Goal: Task Accomplishment & Management: Manage account settings

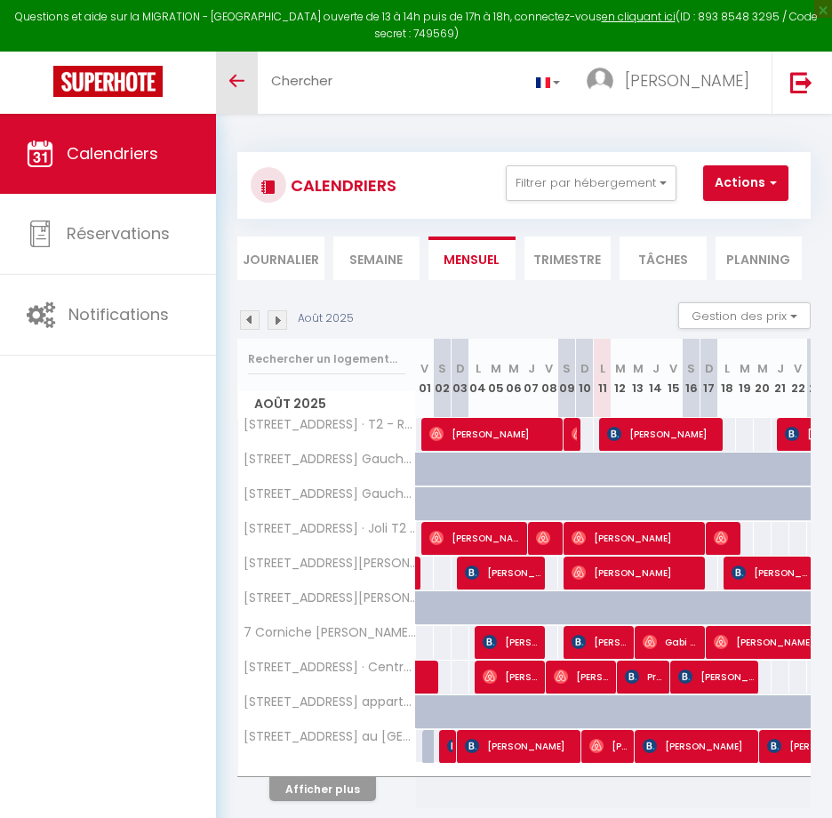
click at [245, 79] on link "Toggle menubar" at bounding box center [237, 83] width 42 height 62
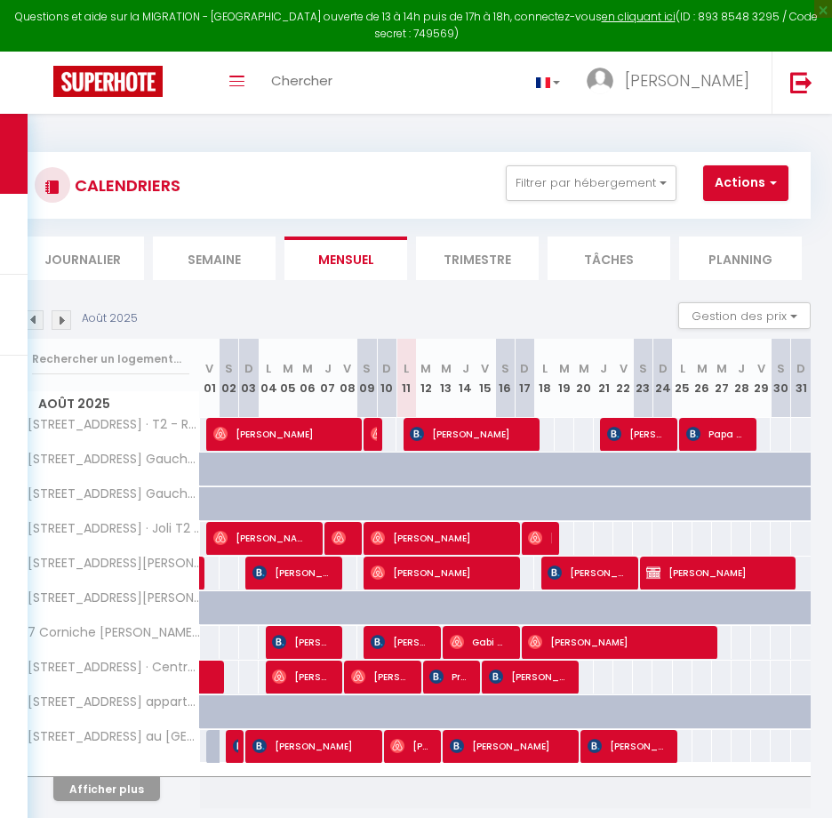
click at [237, 238] on li "Semaine" at bounding box center [214, 259] width 123 height 44
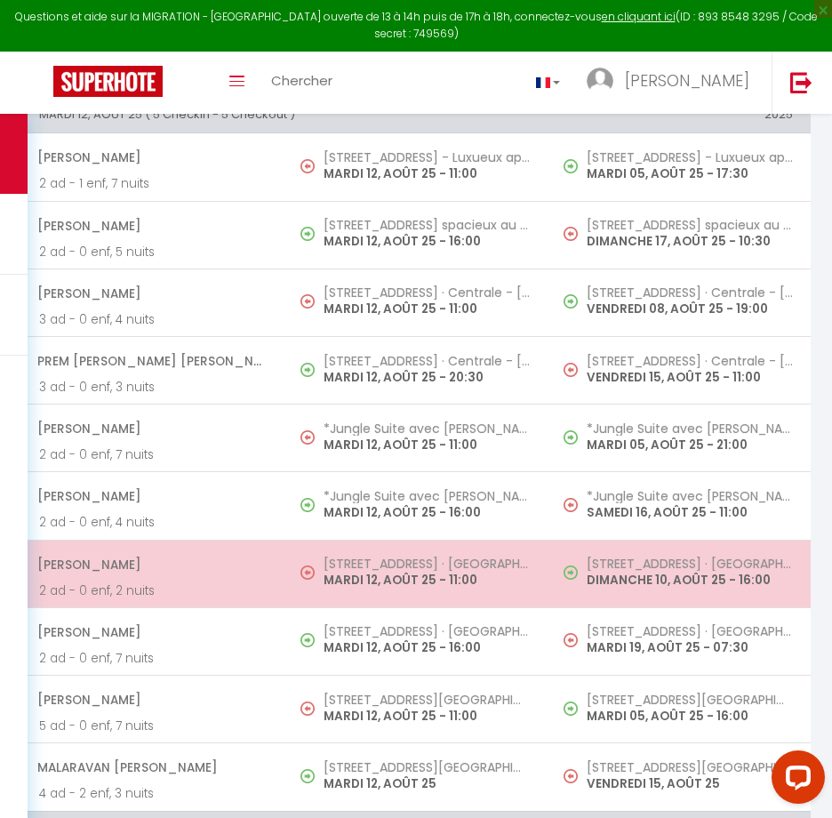
scroll to position [978, 0]
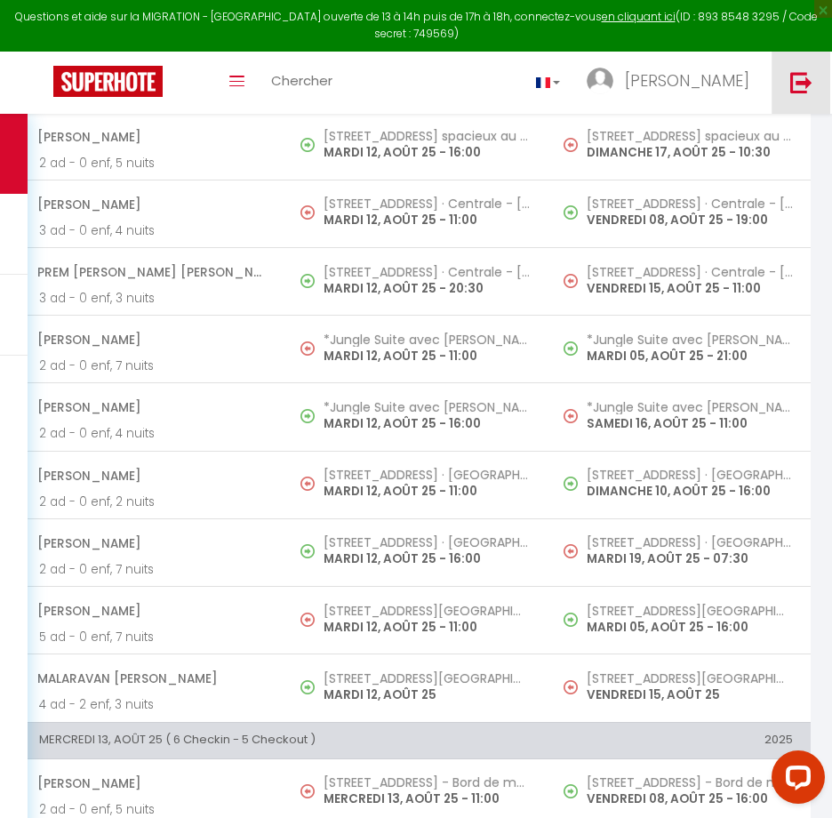
click at [791, 83] on img at bounding box center [802, 82] width 22 height 22
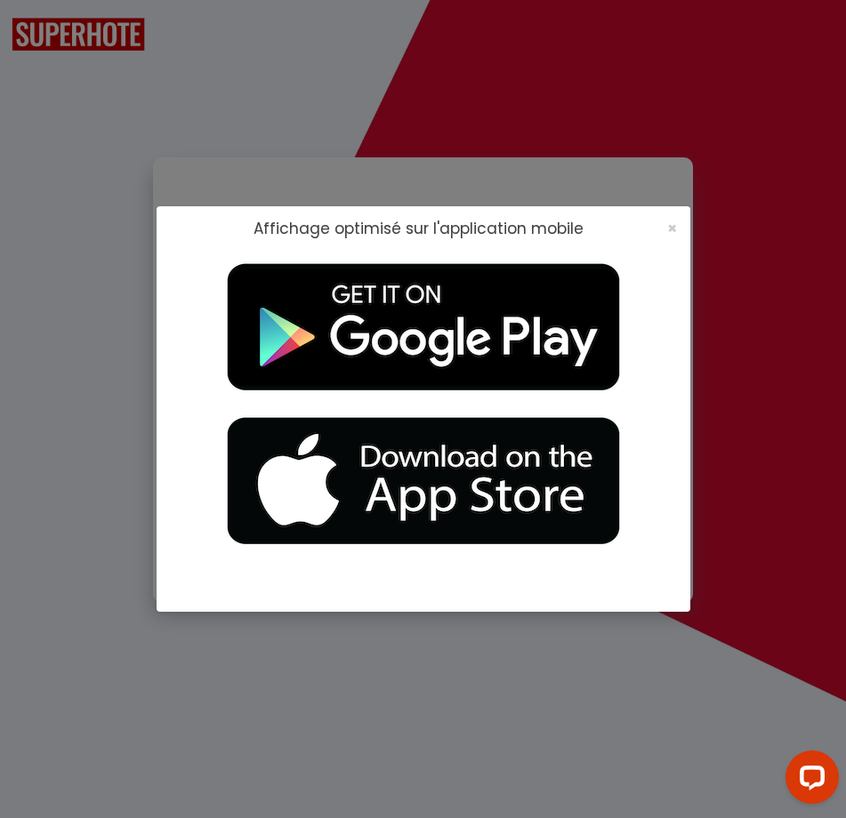
checkbox input "true"
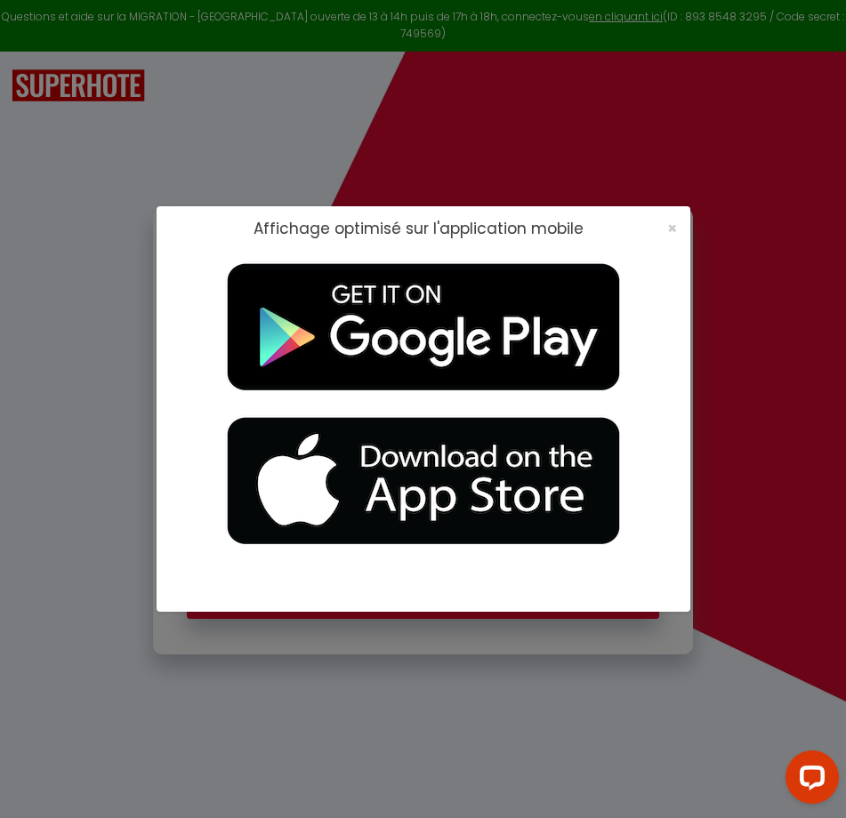
type input "[EMAIL_ADDRESS][DOMAIN_NAME]"
checkbox input "true"
click at [674, 218] on span "×" at bounding box center [672, 228] width 10 height 22
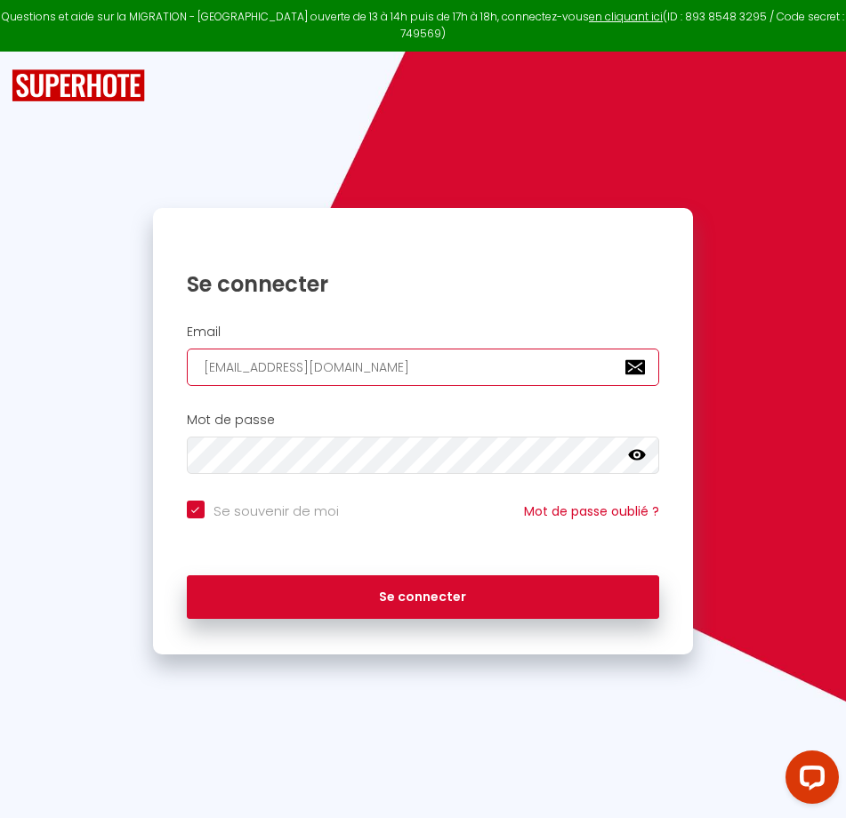
click at [401, 349] on input "[EMAIL_ADDRESS][DOMAIN_NAME]" at bounding box center [423, 367] width 472 height 37
type input "[EMAIL_ADDRESS][DOMAIN_NAME]"
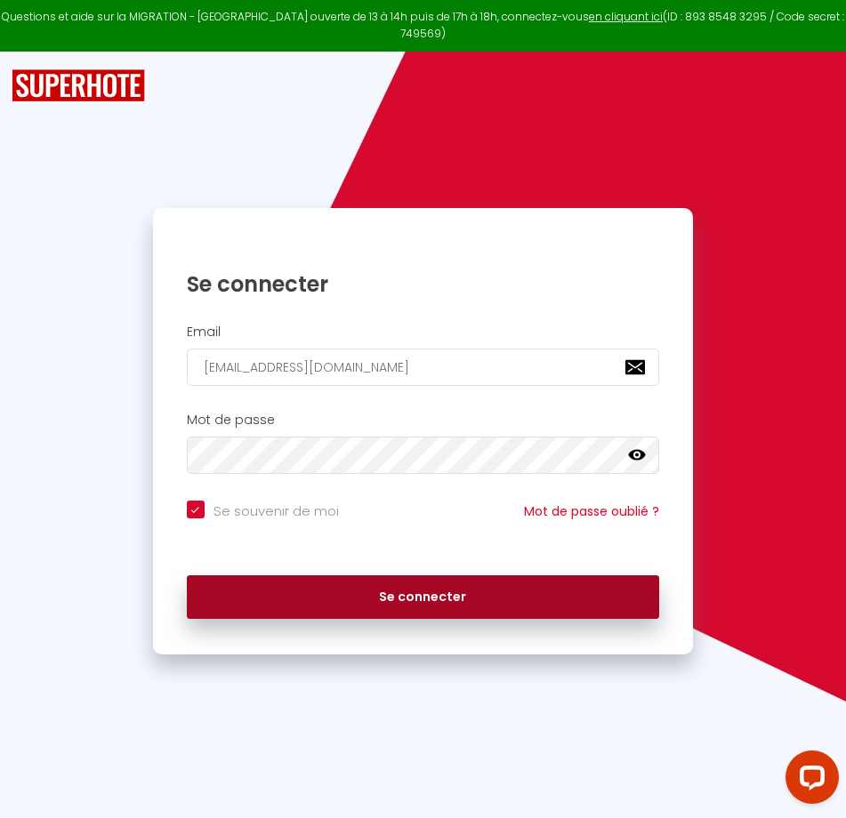
click at [318, 587] on button "Se connecter" at bounding box center [423, 597] width 472 height 44
checkbox input "true"
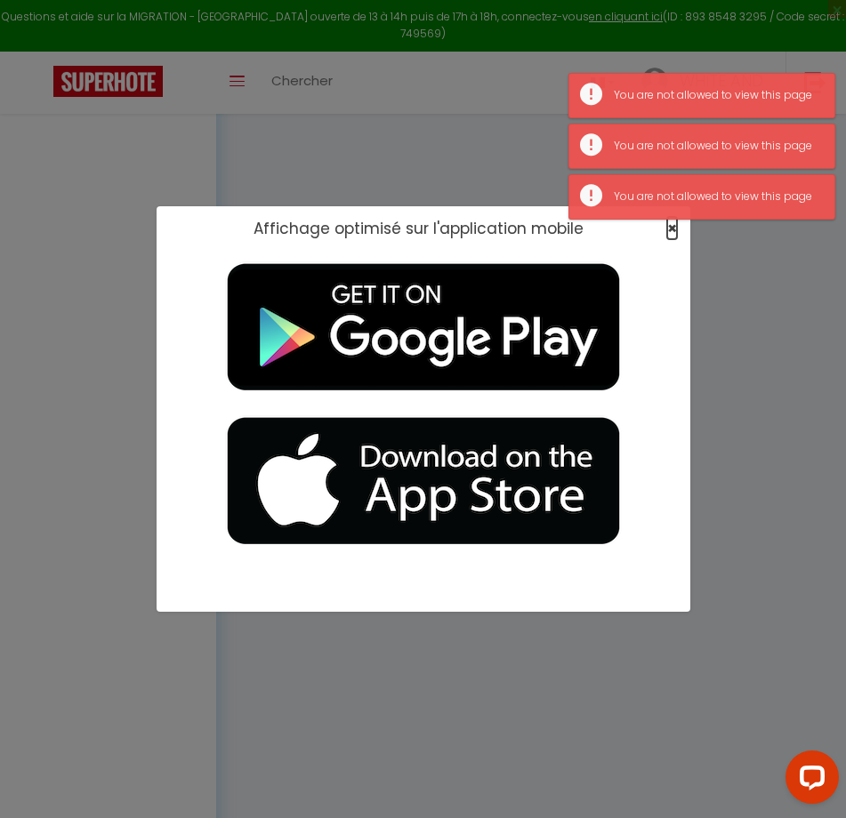
click at [673, 230] on span "×" at bounding box center [672, 228] width 10 height 22
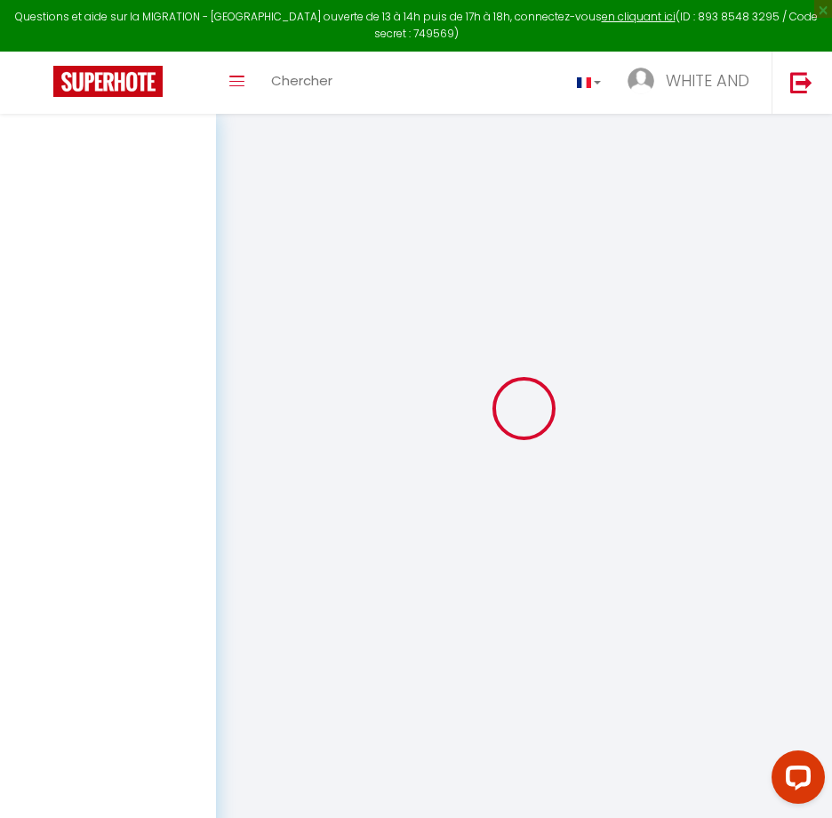
scroll to position [114, 0]
click at [785, 82] on link at bounding box center [801, 83] width 59 height 62
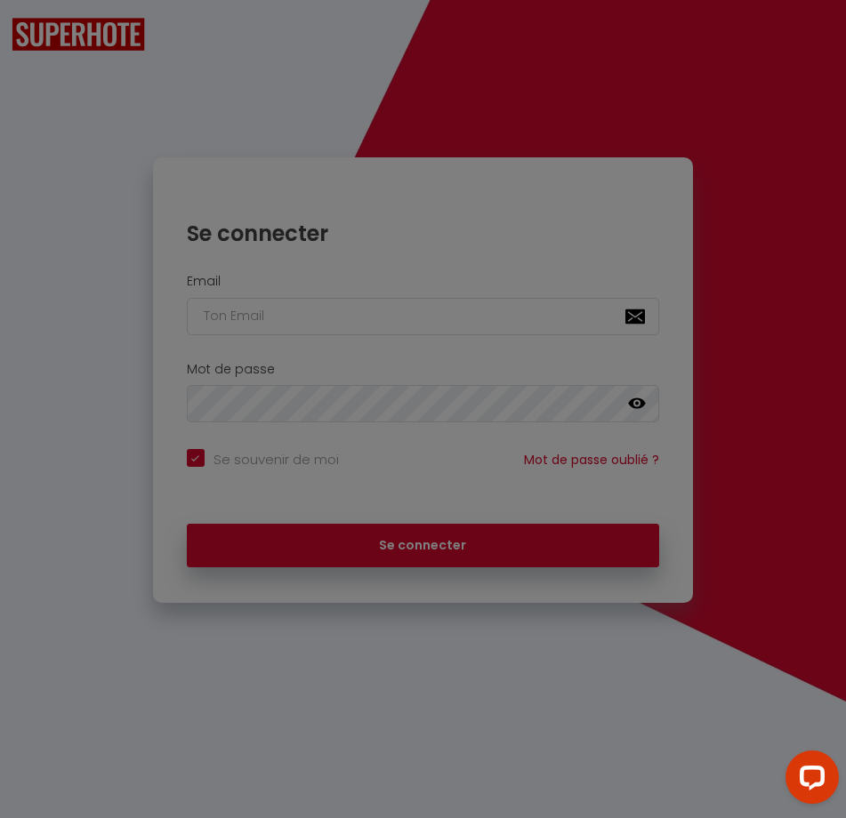
checkbox input "true"
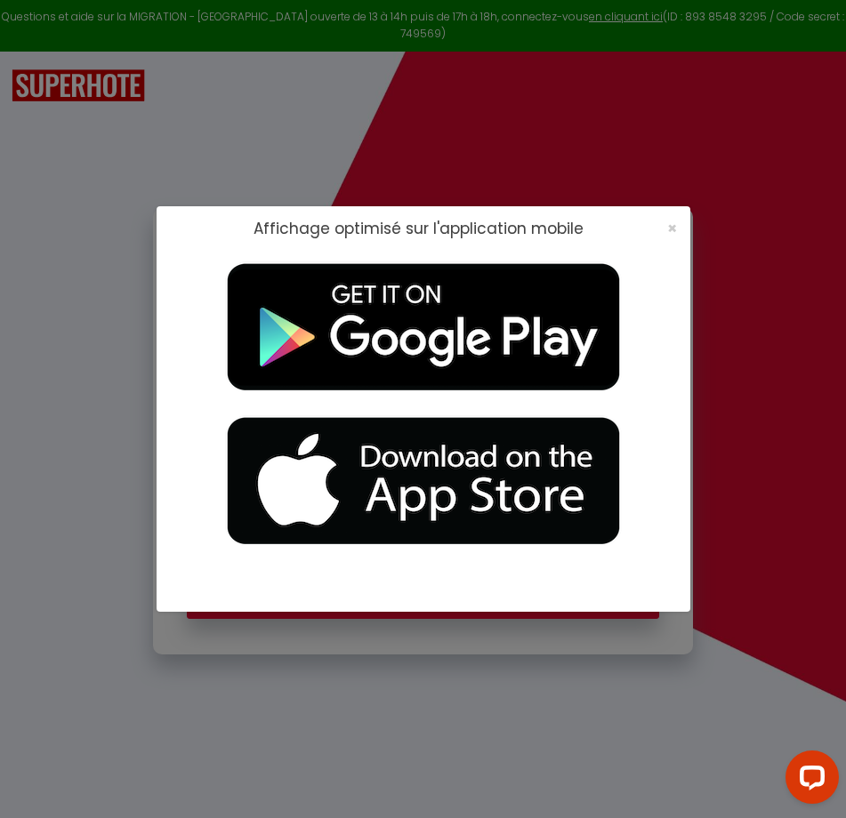
type input "[EMAIL_ADDRESS][DOMAIN_NAME]"
click at [669, 224] on span "×" at bounding box center [672, 228] width 10 height 22
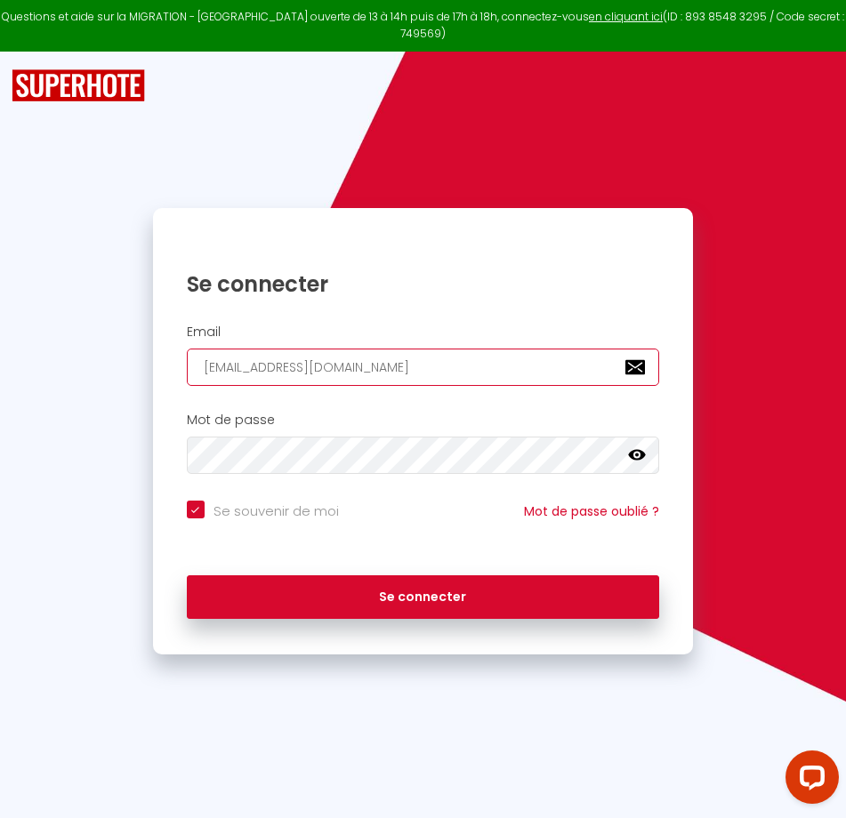
click at [443, 355] on input "[EMAIL_ADDRESS][DOMAIN_NAME]" at bounding box center [423, 367] width 472 height 37
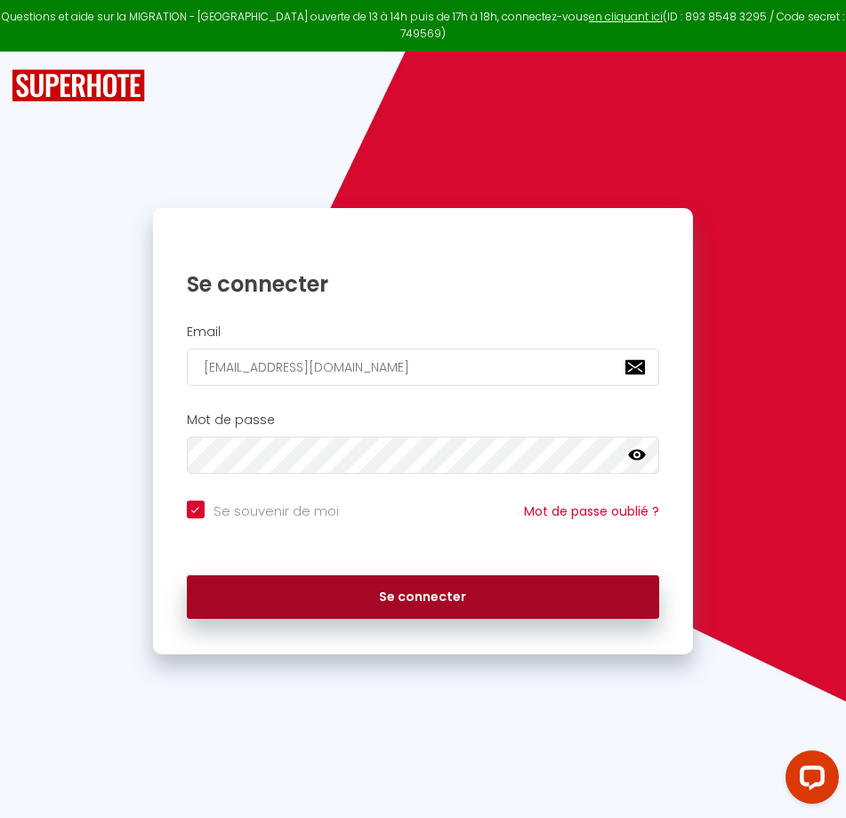
click at [386, 575] on button "Se connecter" at bounding box center [423, 597] width 472 height 44
checkbox input "true"
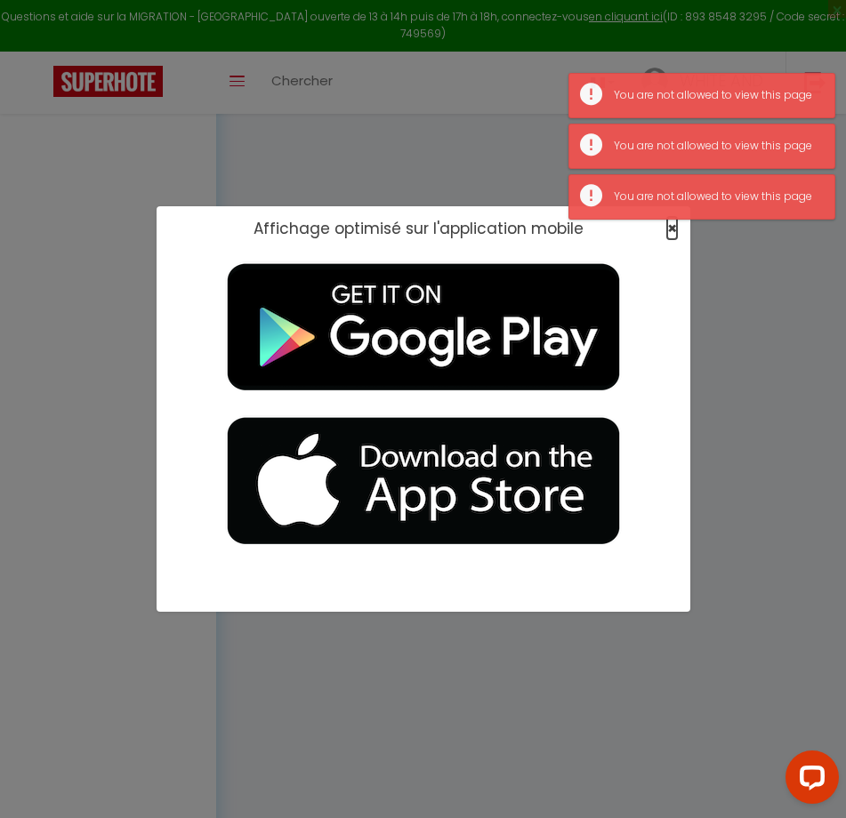
click at [672, 226] on span "×" at bounding box center [672, 228] width 10 height 22
